Goal: Task Accomplishment & Management: Manage account settings

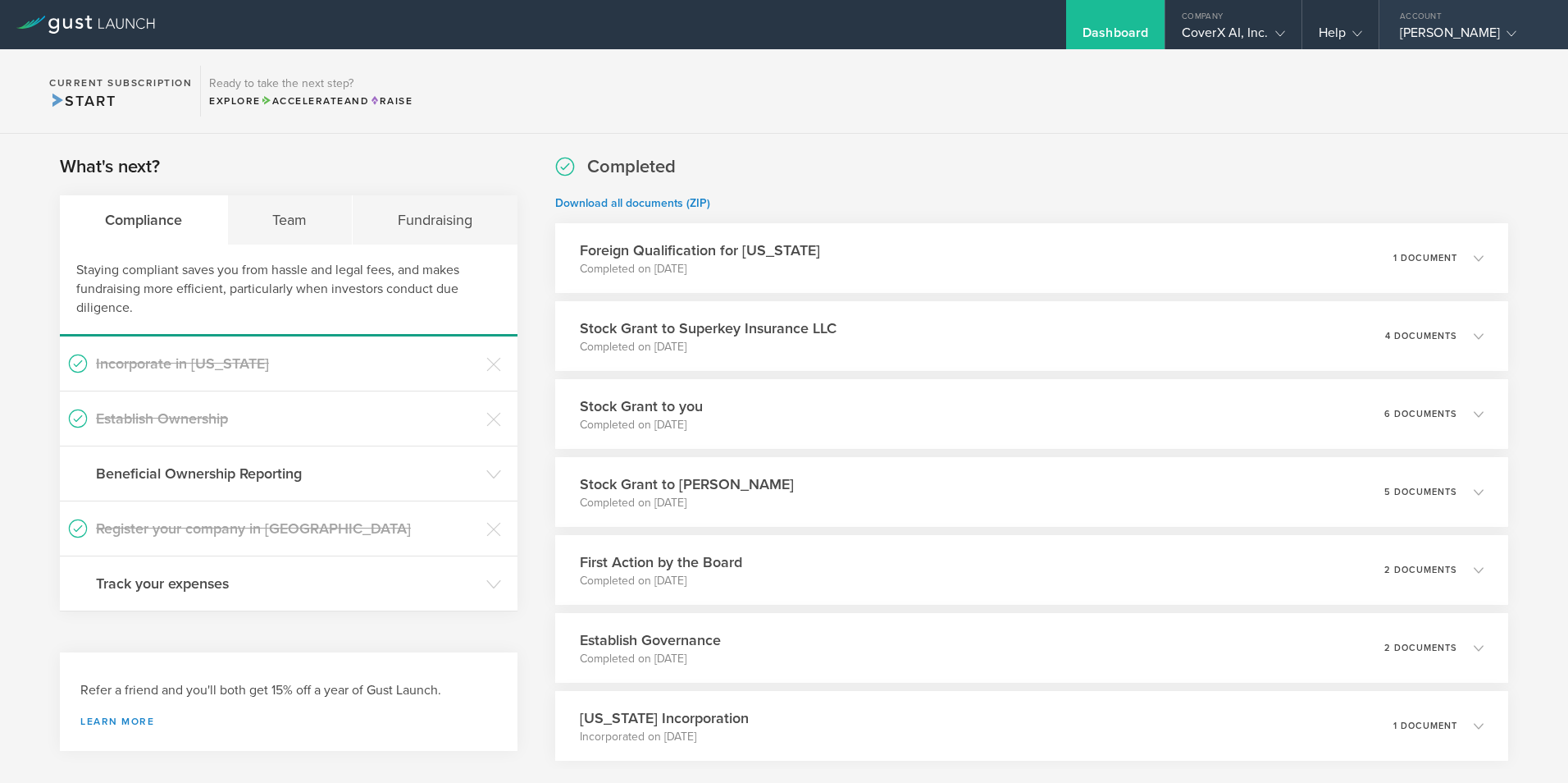
click at [1506, 39] on div "[PERSON_NAME]" at bounding box center [1469, 36] width 139 height 24
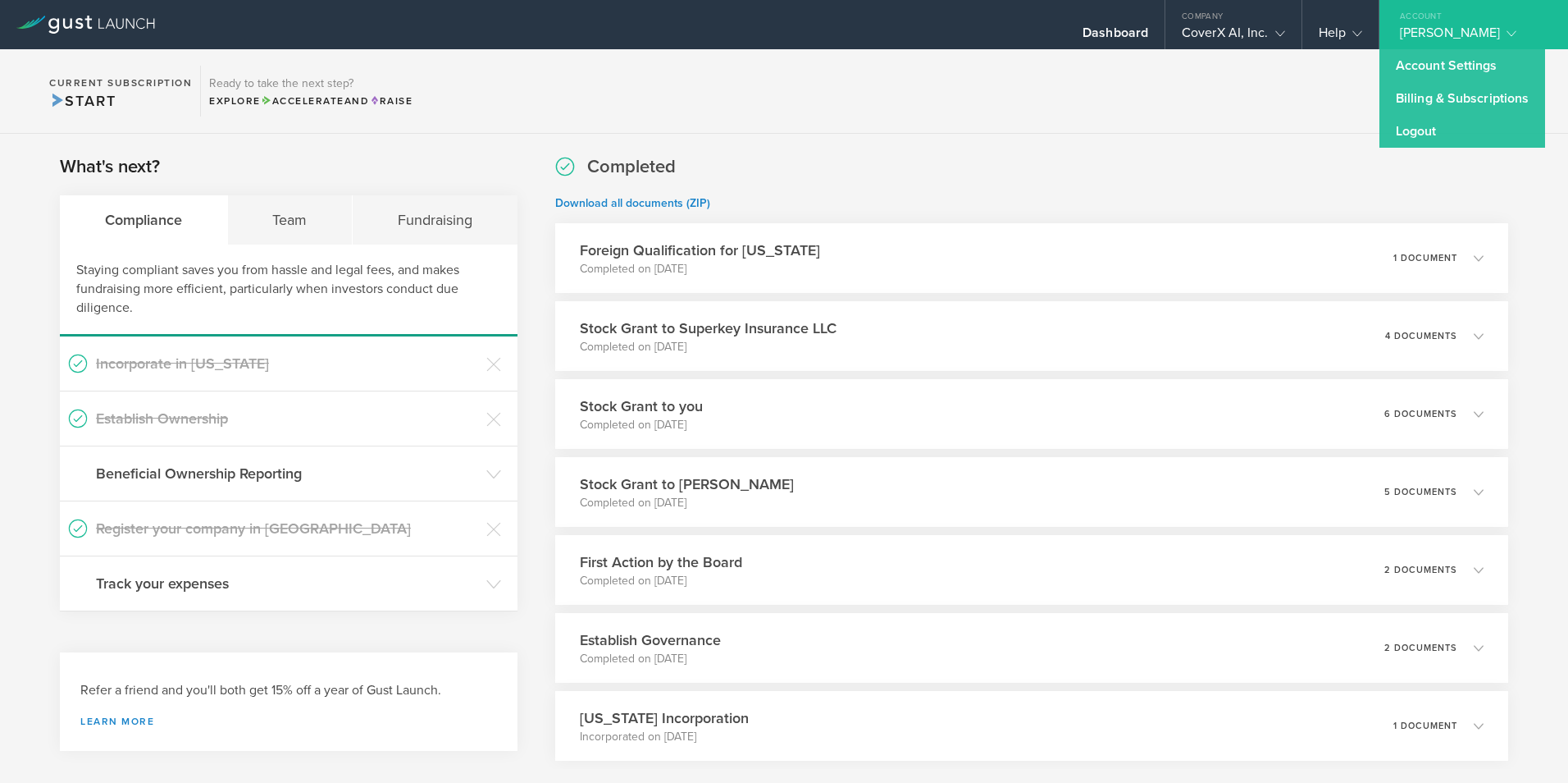
click at [1468, 95] on link "Billing & Subscriptions" at bounding box center [1462, 98] width 166 height 33
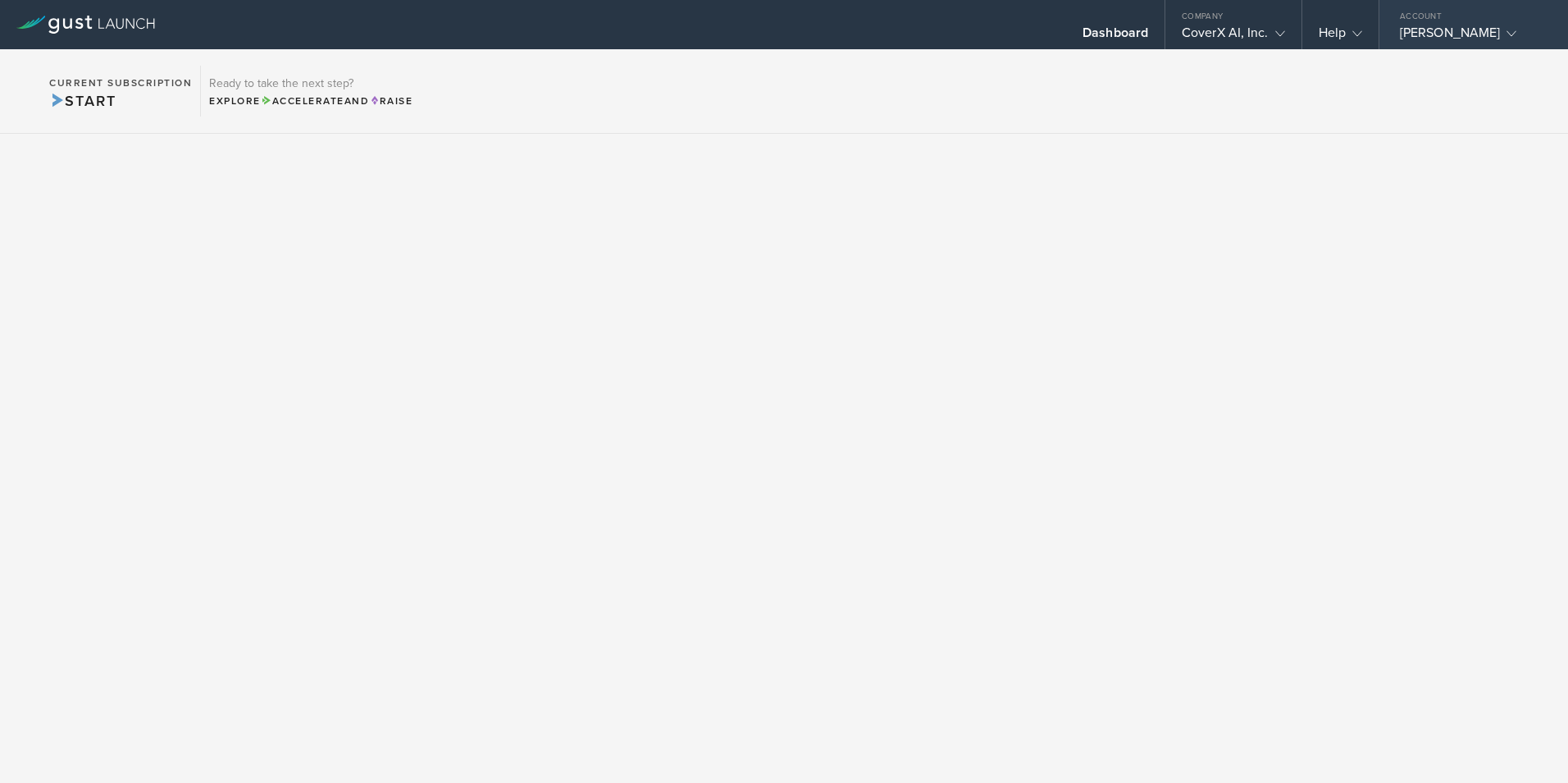
click at [1503, 39] on gust-icon at bounding box center [1508, 32] width 17 height 17
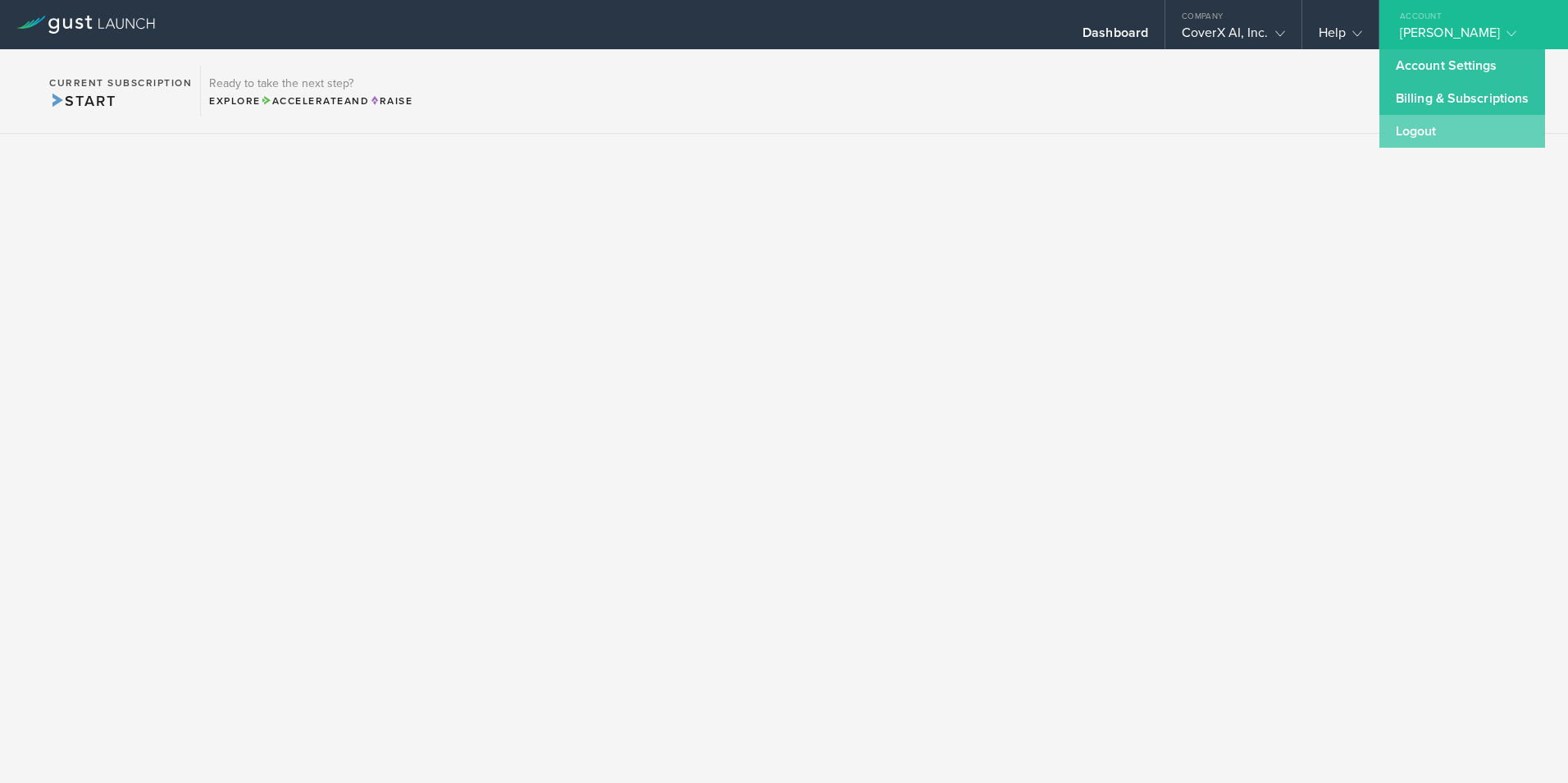
click at [1418, 136] on link "Logout" at bounding box center [1462, 132] width 166 height 33
